Goal: Communication & Community: Participate in discussion

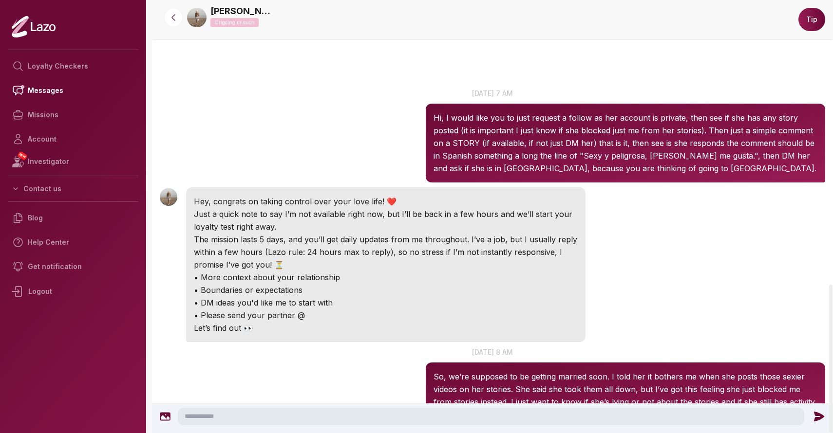
scroll to position [832, 0]
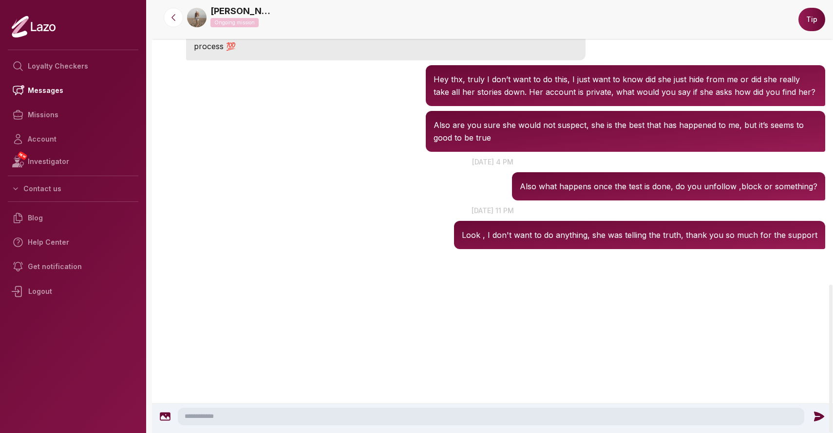
click at [353, 414] on textarea at bounding box center [491, 417] width 626 height 18
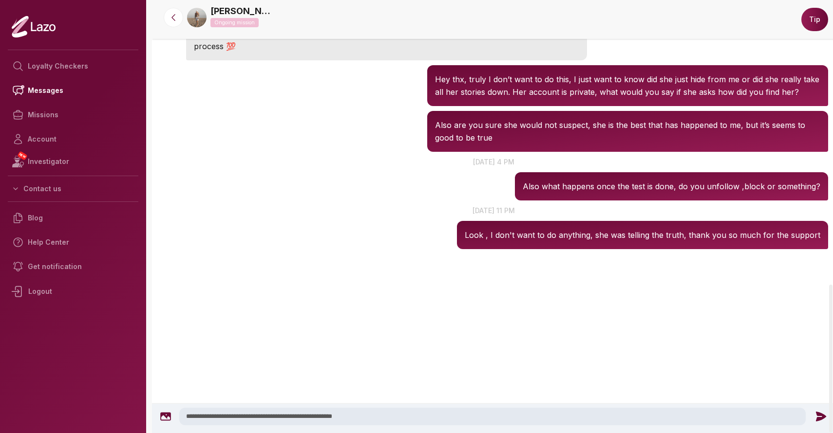
type textarea "**********"
click at [819, 416] on icon at bounding box center [820, 417] width 13 height 13
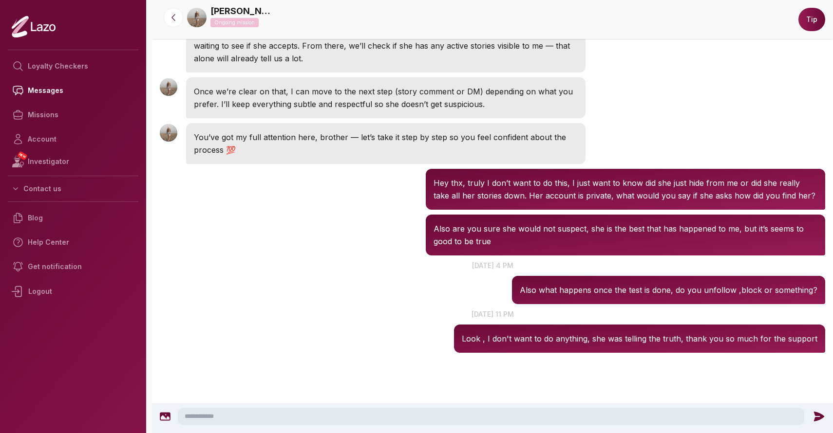
scroll to position [832, 0]
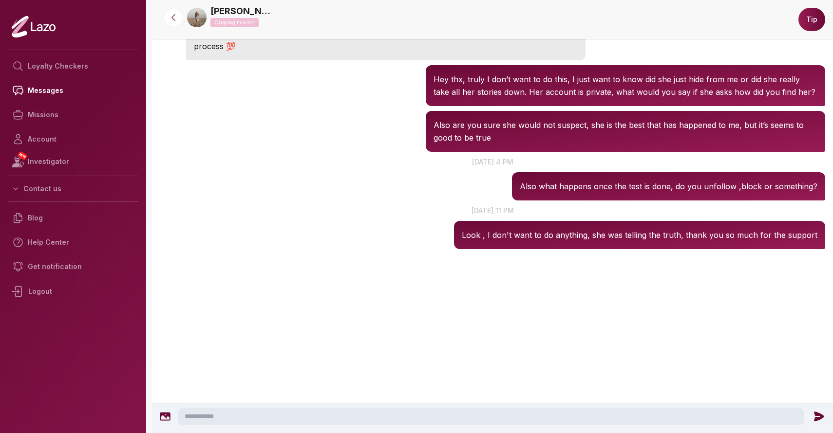
click at [685, 411] on textarea at bounding box center [491, 417] width 626 height 18
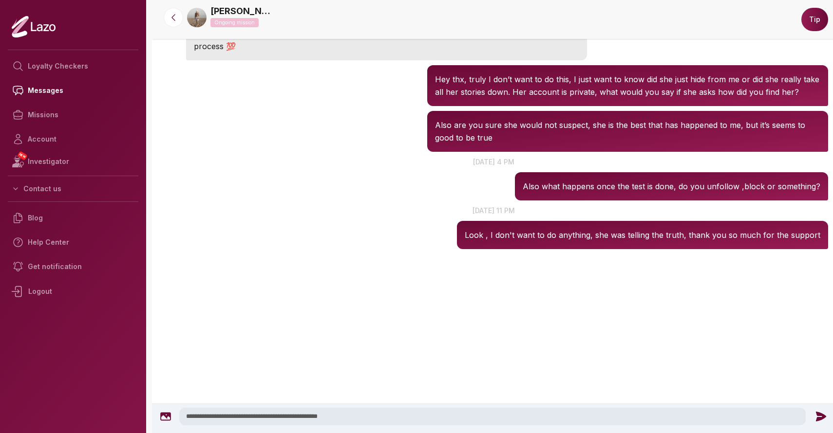
type textarea "**********"
click at [818, 417] on icon at bounding box center [820, 417] width 13 height 13
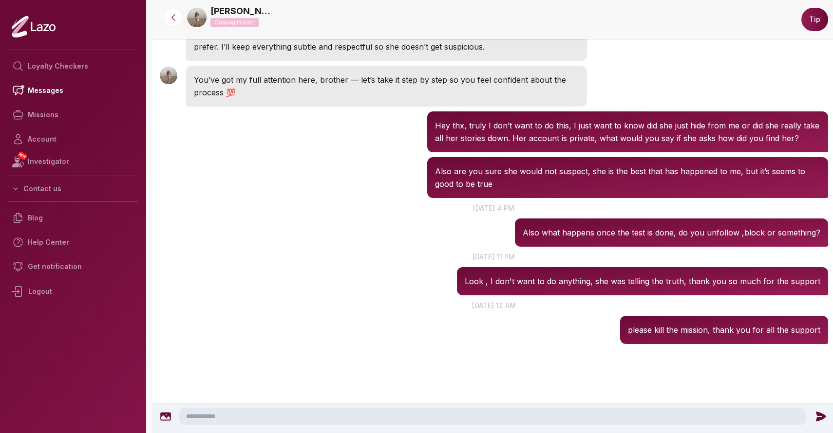
scroll to position [777, 0]
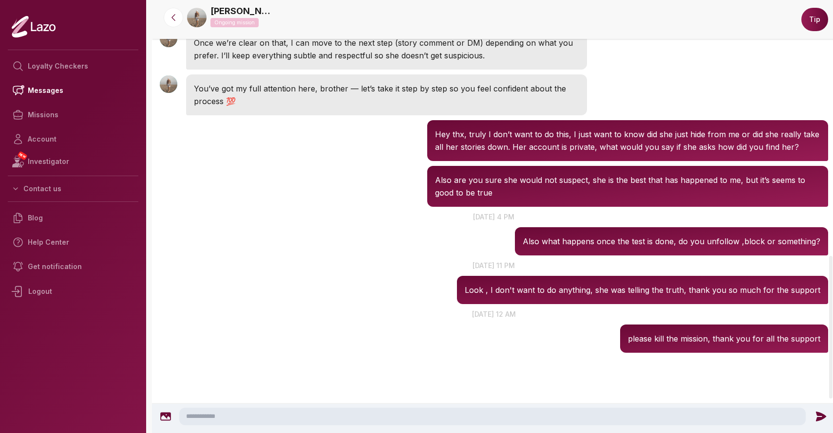
click at [101, 339] on nav "Loyalty Checkers Messages Missions Account NEW Investigator Contact us Blog Hel…" at bounding box center [73, 216] width 131 height 340
click at [39, 29] on icon at bounding box center [34, 27] width 44 height 22
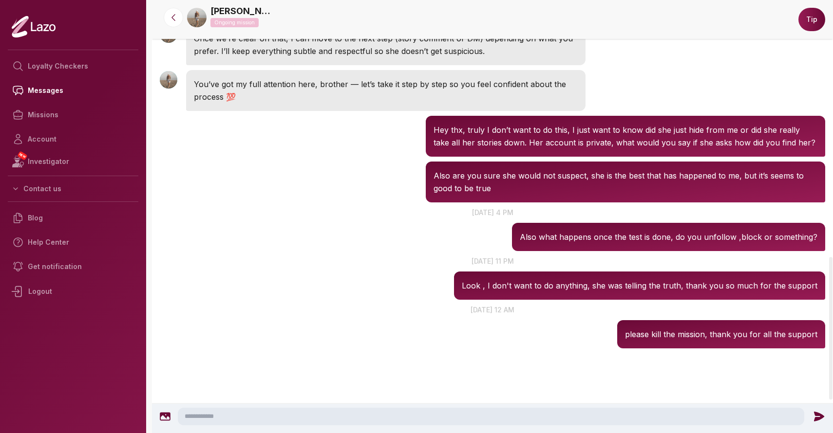
scroll to position [777, 0]
